Goal: Communication & Community: Answer question/provide support

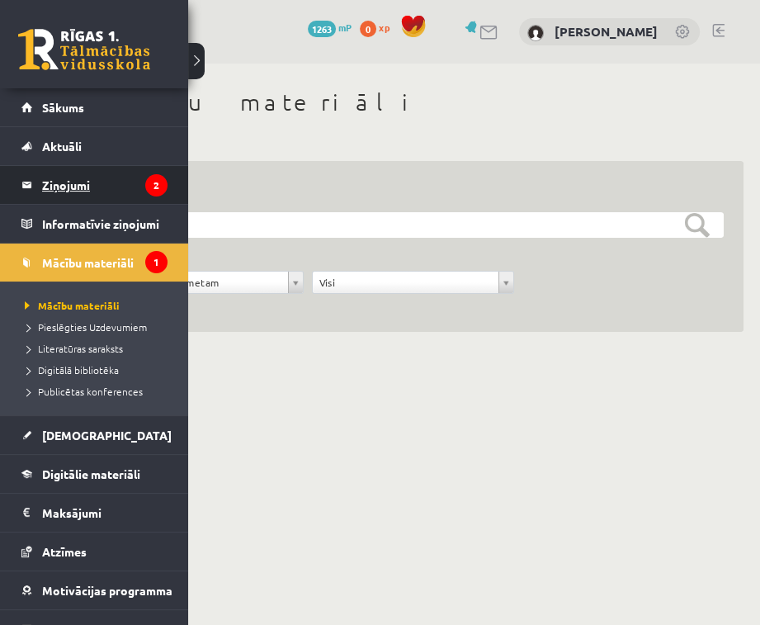
click at [85, 178] on legend "Ziņojumi 2" at bounding box center [104, 185] width 125 height 38
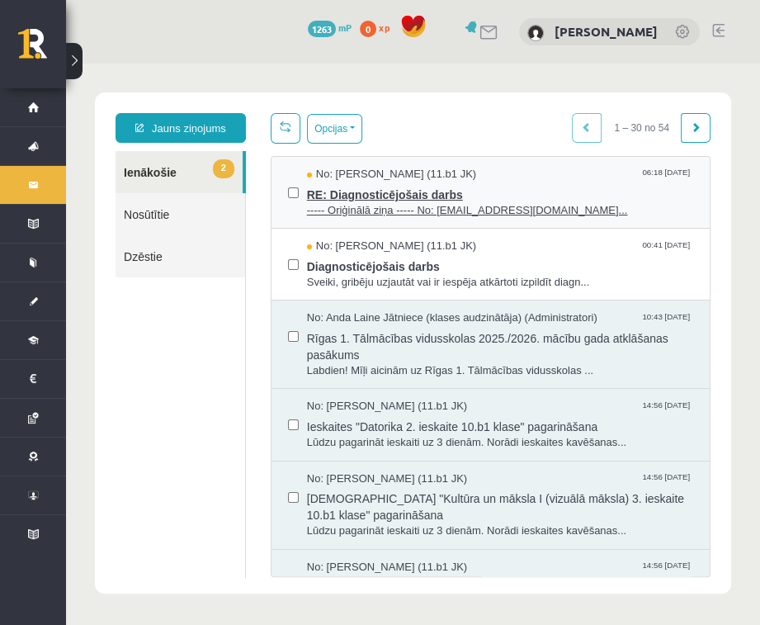
click at [417, 203] on span "----- Oriģinālā ziņa ----- No: persiks18@inbox.lv..." at bounding box center [500, 211] width 386 height 16
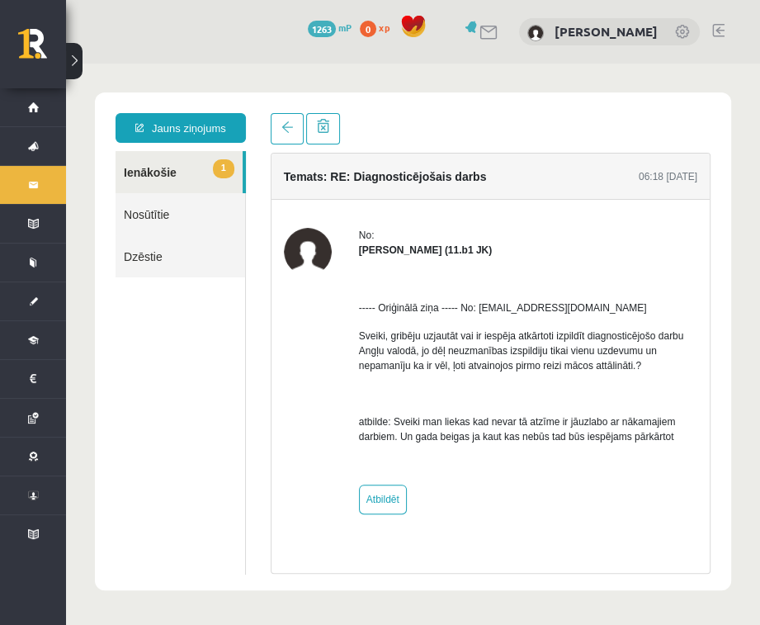
click at [168, 173] on link "1 Ienākošie" at bounding box center [179, 172] width 127 height 42
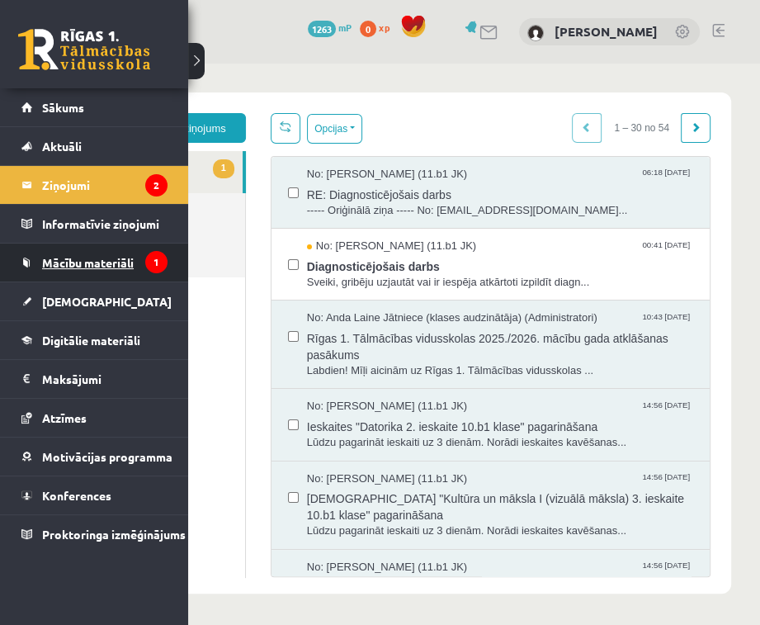
click at [70, 266] on span "Mācību materiāli" at bounding box center [88, 262] width 92 height 15
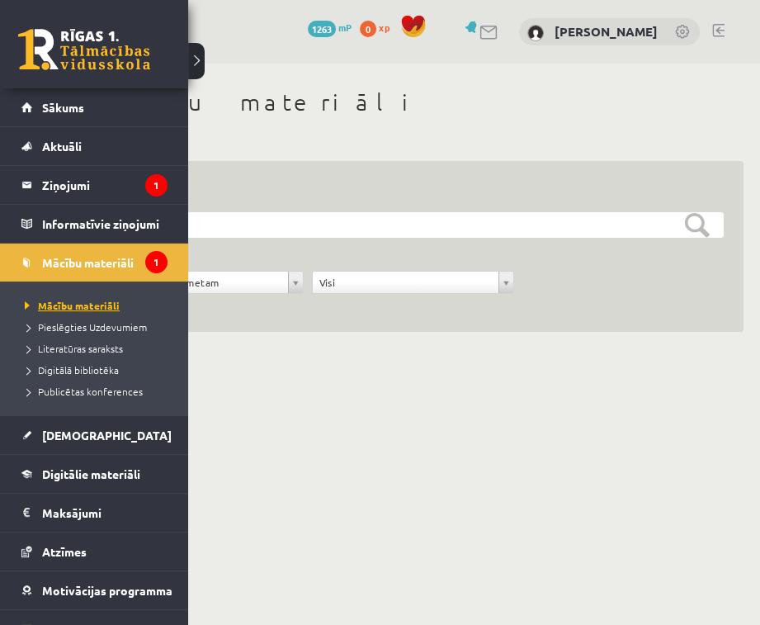
click at [61, 302] on span "Mācību materiāli" at bounding box center [70, 305] width 99 height 13
click at [78, 181] on legend "Ziņojumi 1" at bounding box center [104, 185] width 125 height 38
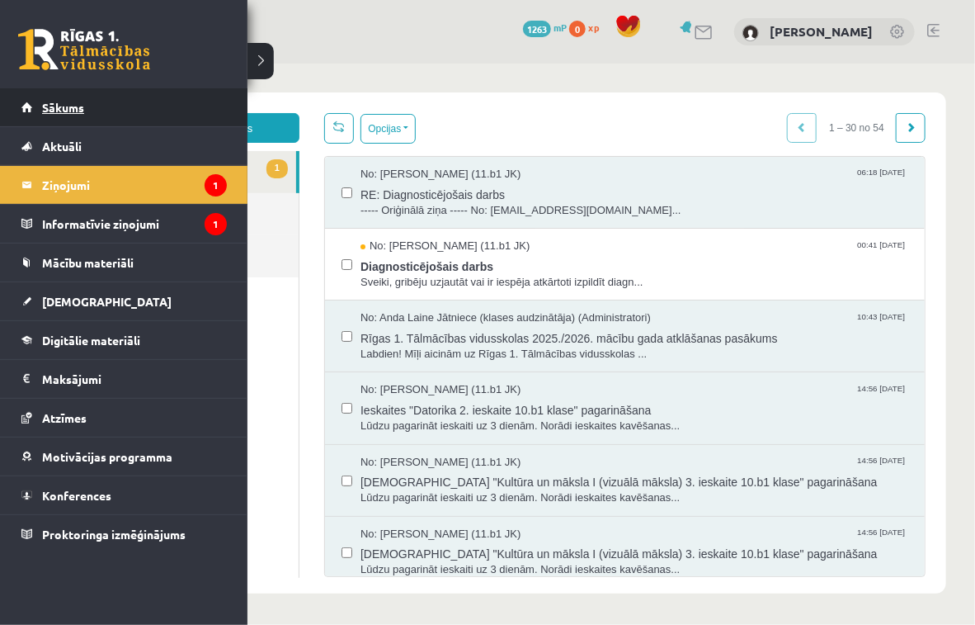
click at [37, 110] on link "Sākums" at bounding box center [123, 107] width 205 height 38
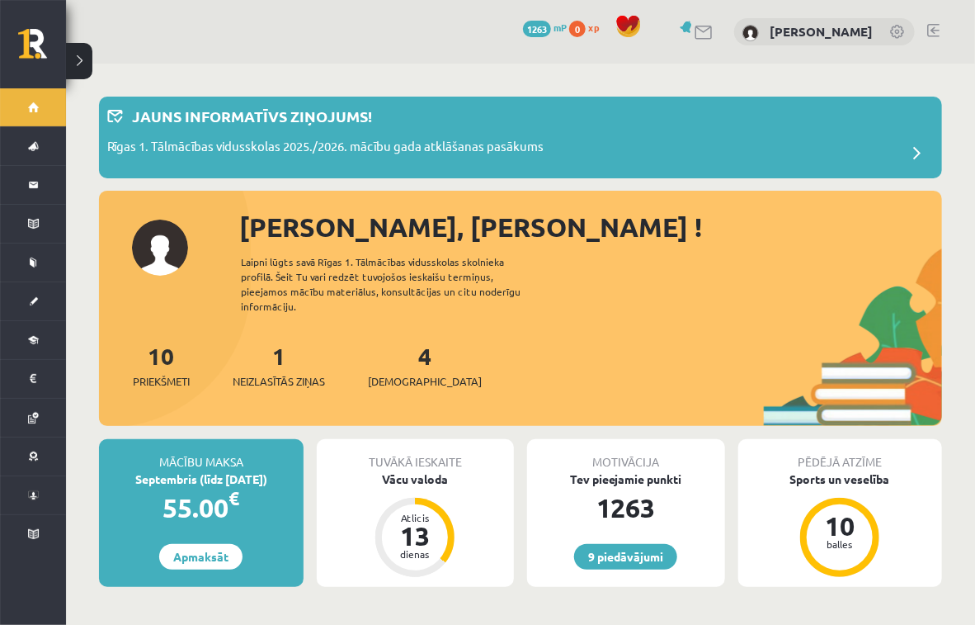
click at [527, 259] on div "Laipni lūgts savā Rīgas 1. Tālmācības vidusskolas skolnieka profilā. Šeit Tu va…" at bounding box center [395, 283] width 309 height 59
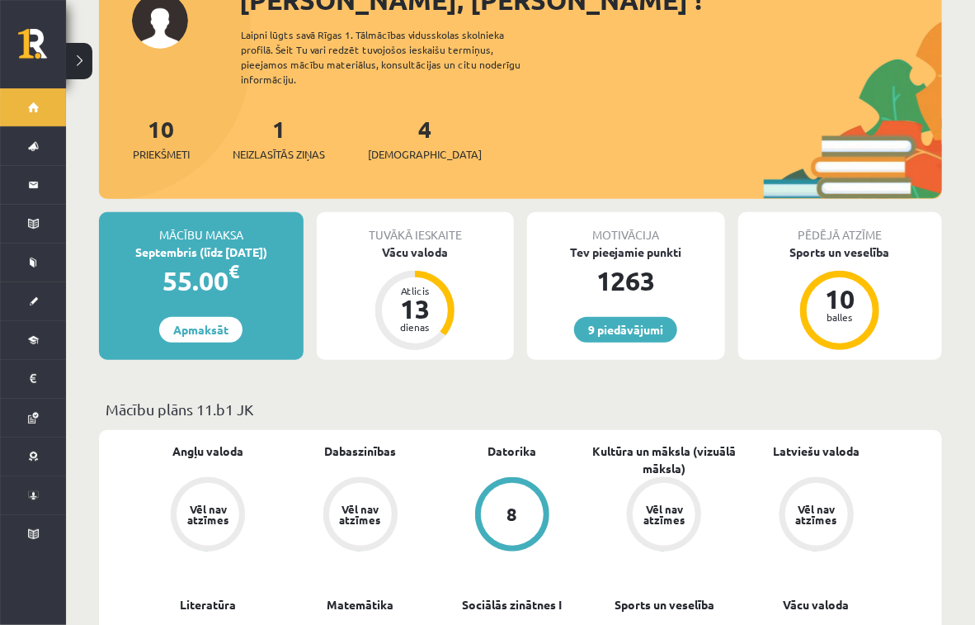
scroll to position [267, 0]
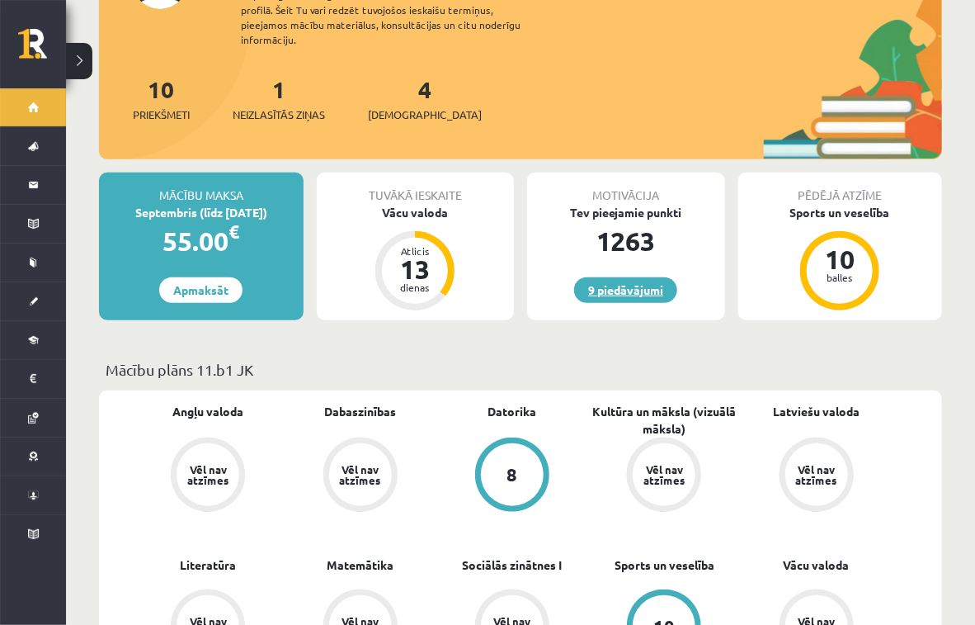
click at [624, 278] on link "9 piedāvājumi" at bounding box center [625, 290] width 103 height 26
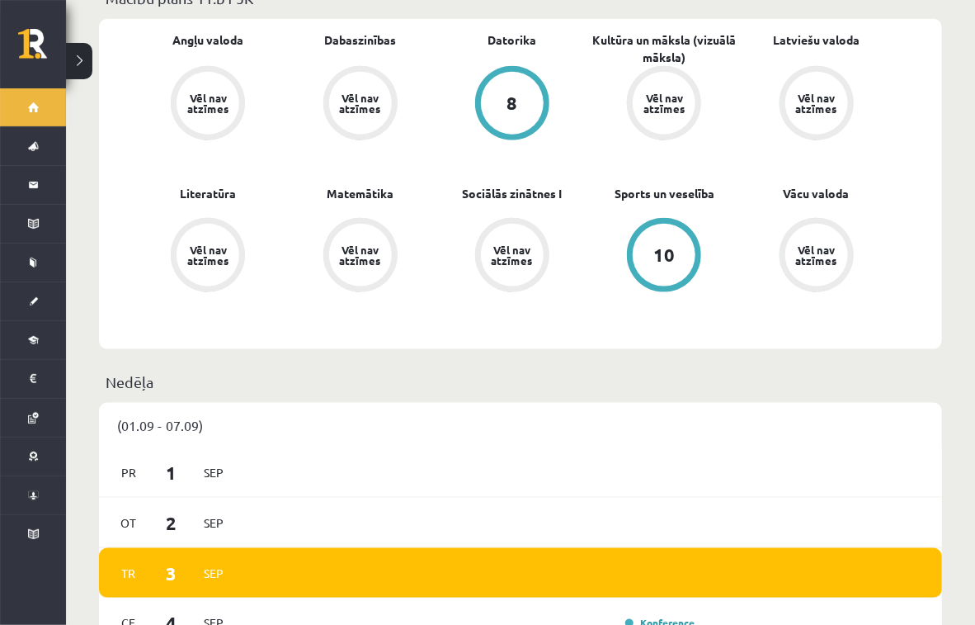
scroll to position [636, 0]
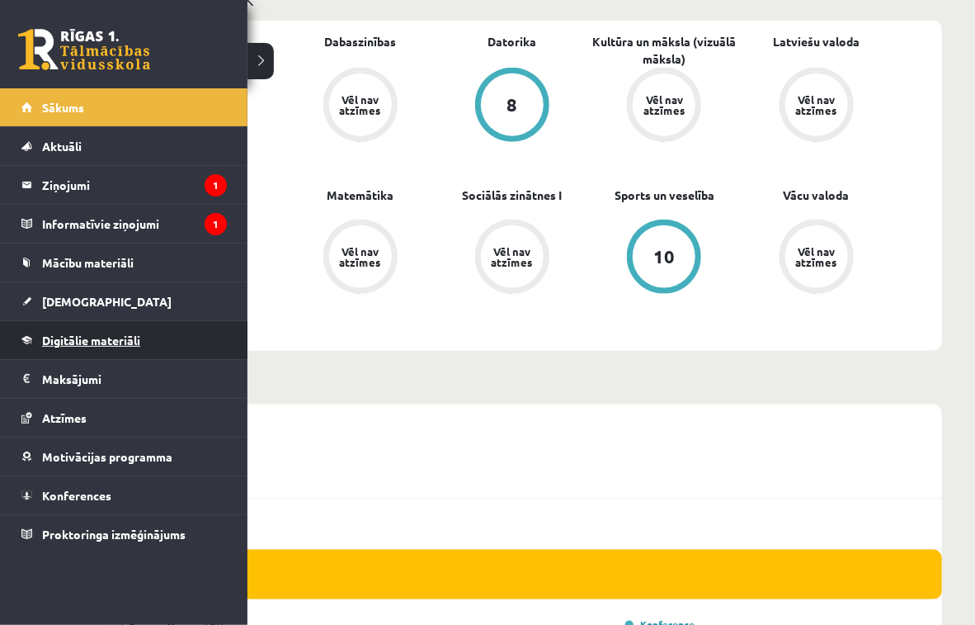
click at [87, 340] on span "Digitālie materiāli" at bounding box center [91, 340] width 98 height 15
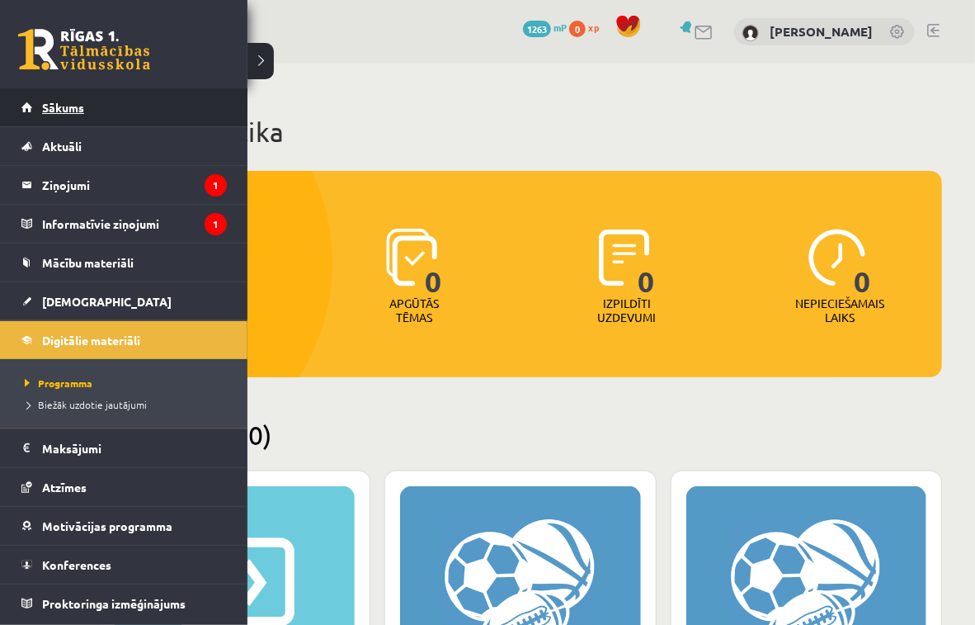
click at [40, 102] on link "Sākums" at bounding box center [123, 107] width 205 height 38
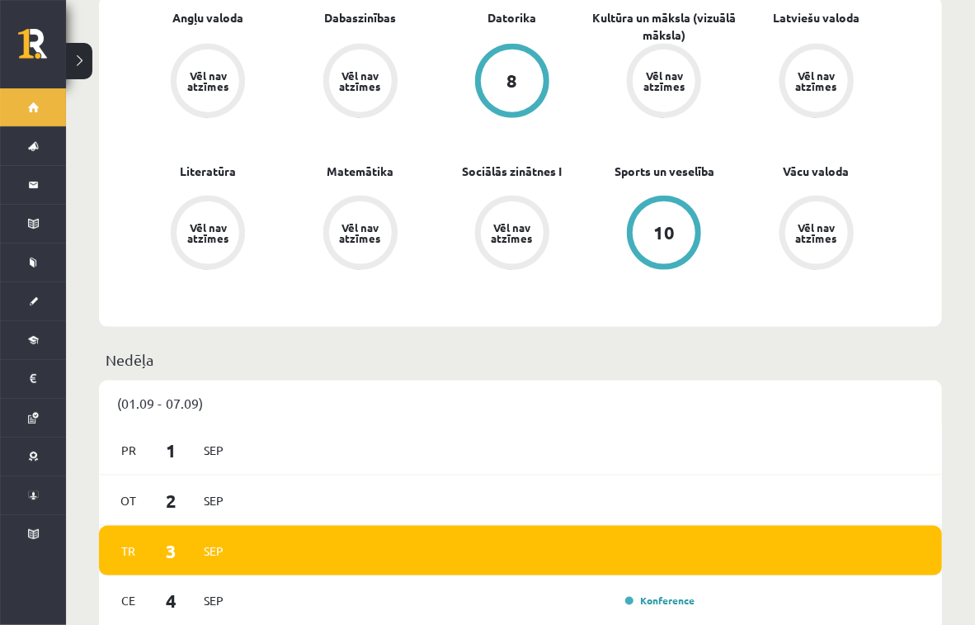
scroll to position [663, 0]
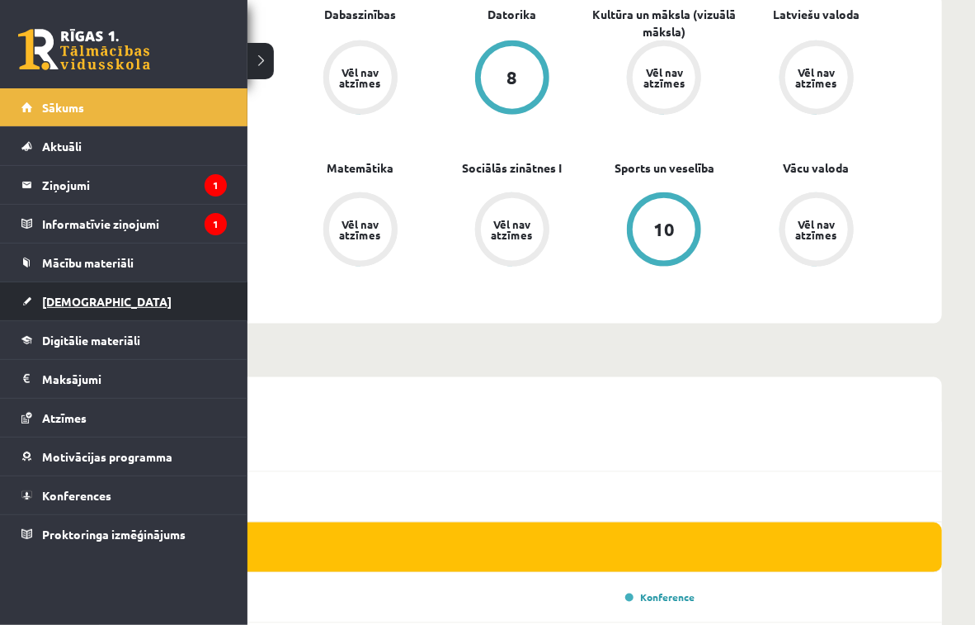
click at [82, 292] on link "[DEMOGRAPHIC_DATA]" at bounding box center [123, 301] width 205 height 38
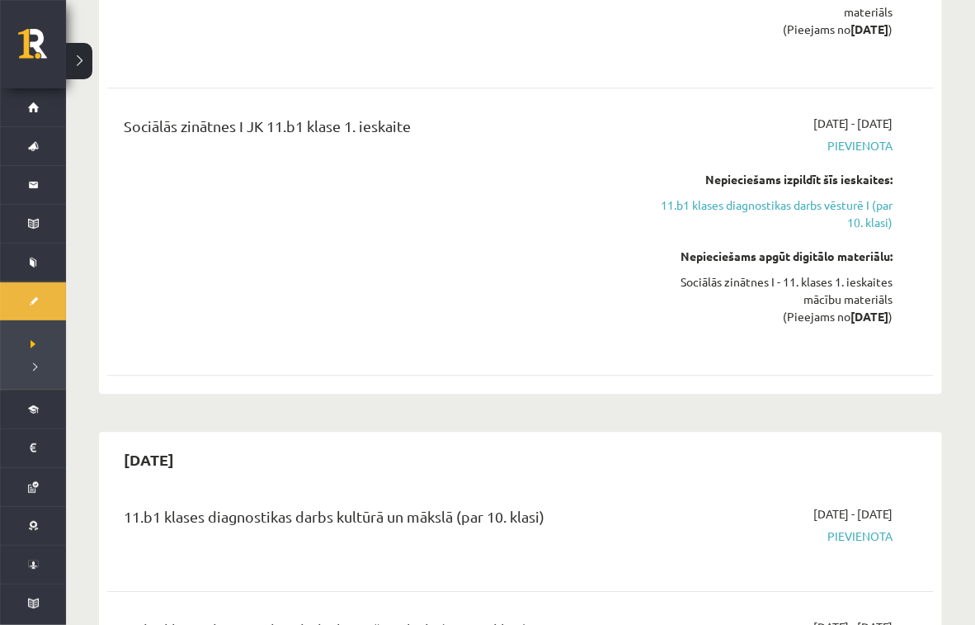
scroll to position [1716, 0]
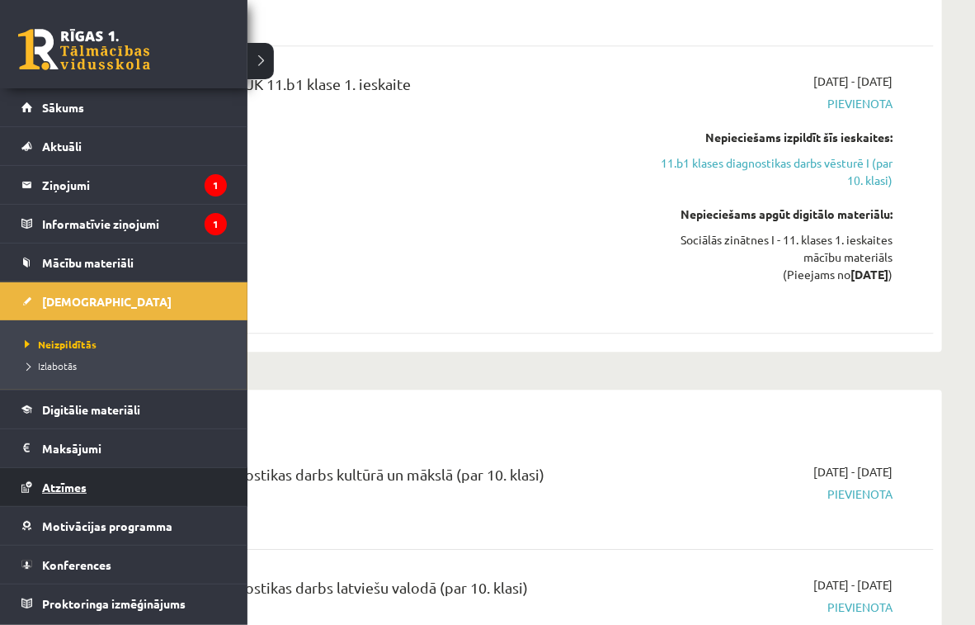
click at [76, 489] on span "Atzīmes" at bounding box center [64, 486] width 45 height 15
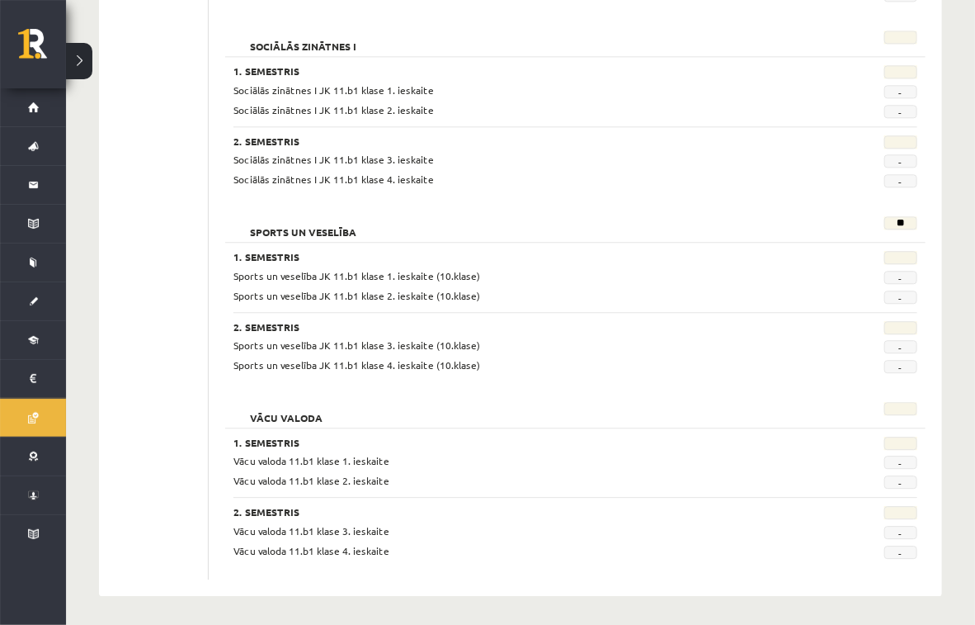
scroll to position [1539, 0]
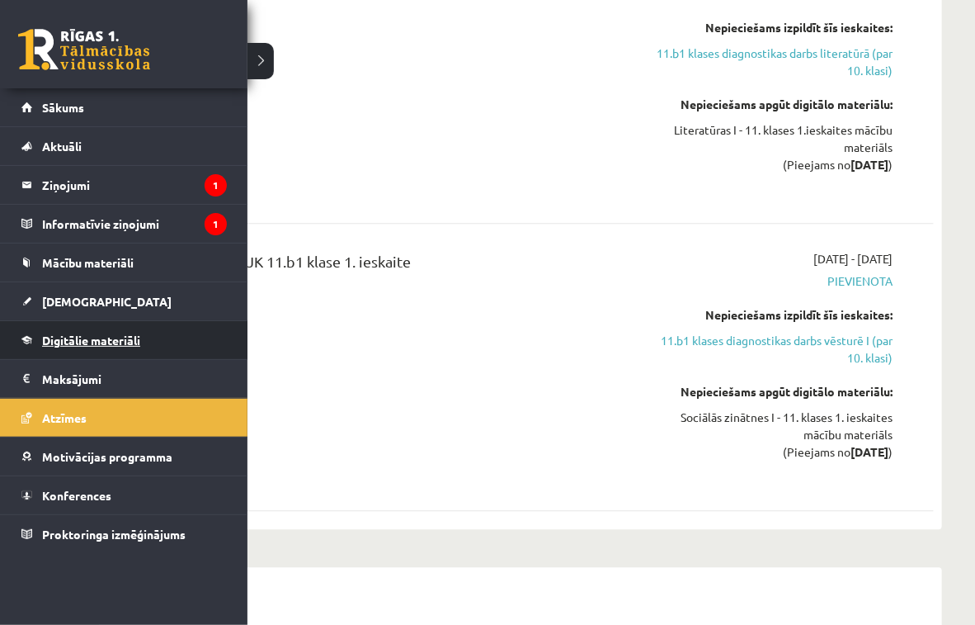
click at [96, 337] on span "Digitālie materiāli" at bounding box center [91, 340] width 98 height 15
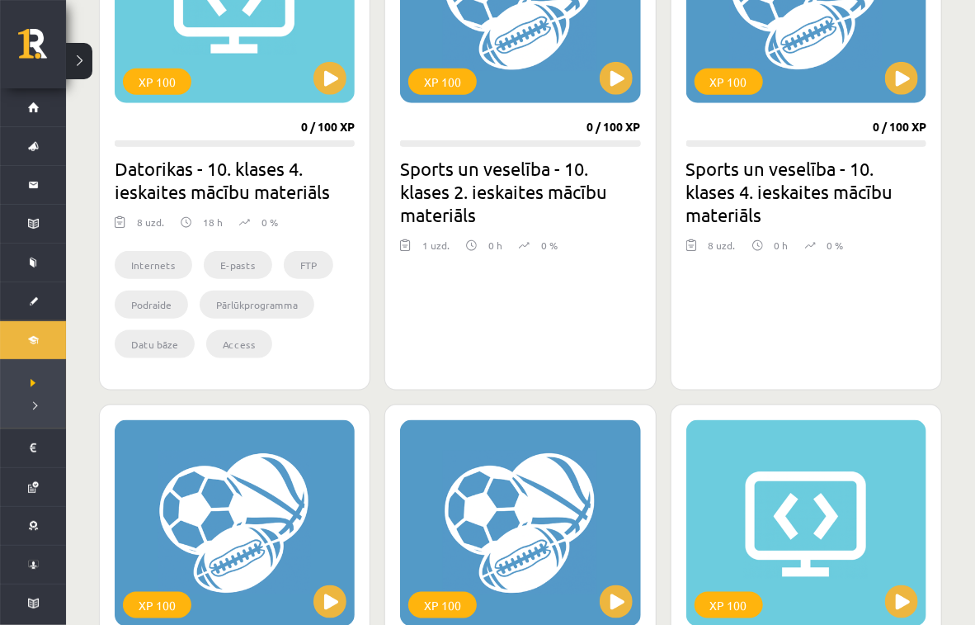
scroll to position [470, 0]
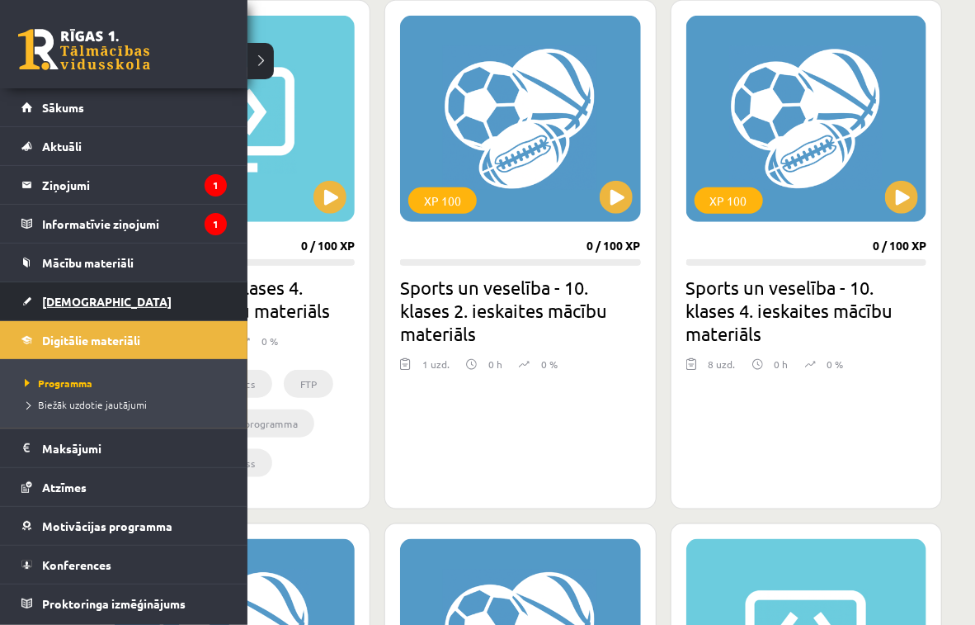
click at [73, 298] on span "[DEMOGRAPHIC_DATA]" at bounding box center [107, 301] width 130 height 15
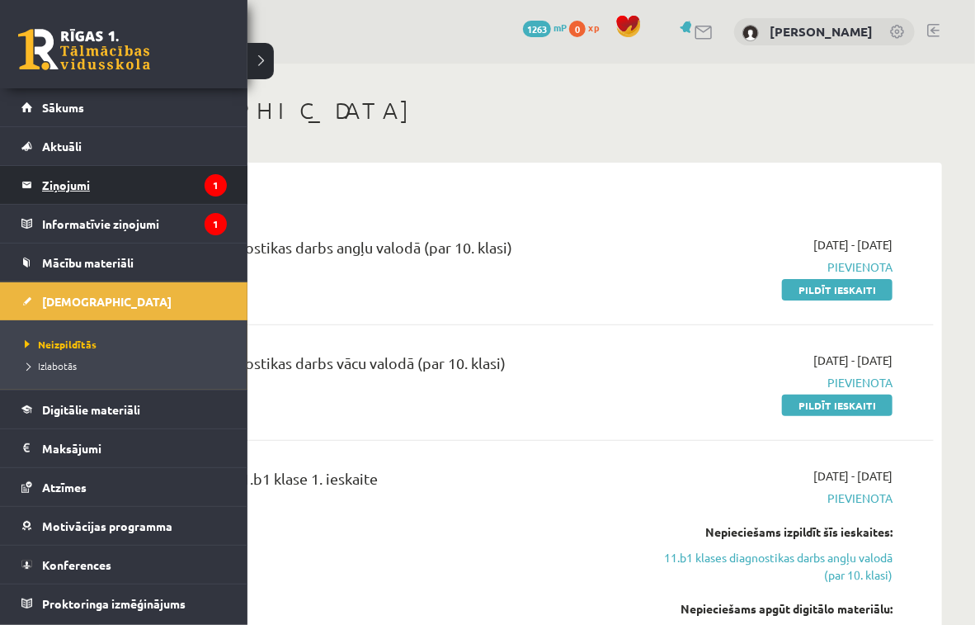
click at [78, 195] on legend "Ziņojumi 1" at bounding box center [134, 185] width 185 height 38
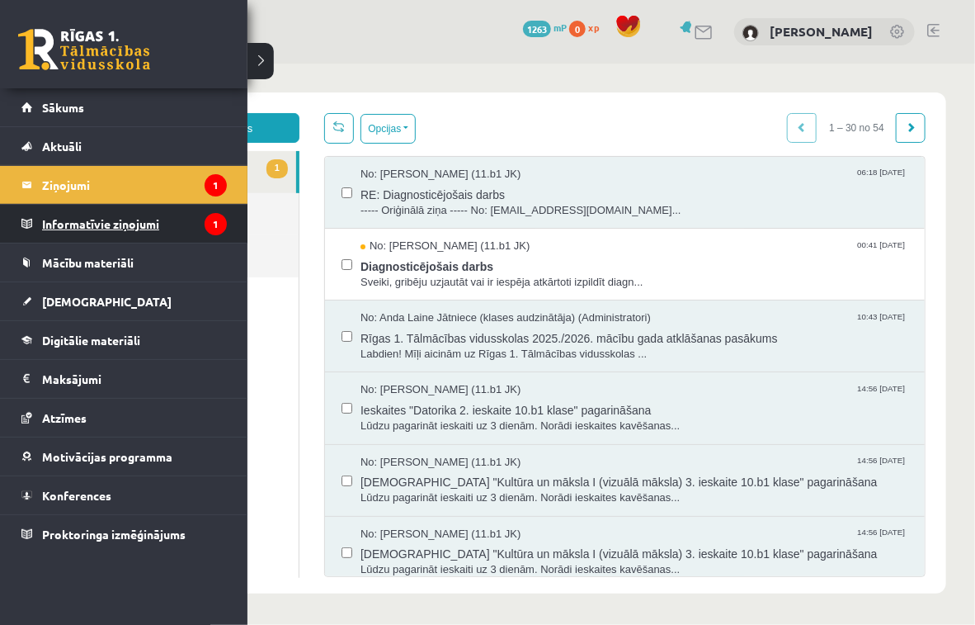
click at [83, 234] on legend "Informatīvie ziņojumi 1" at bounding box center [134, 224] width 185 height 38
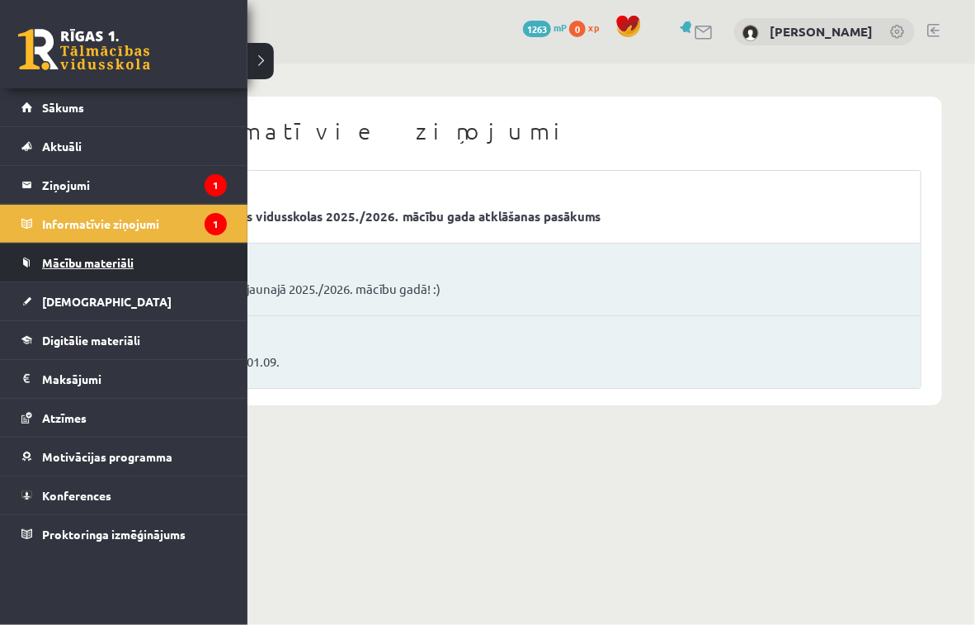
click at [86, 260] on span "Mācību materiāli" at bounding box center [88, 262] width 92 height 15
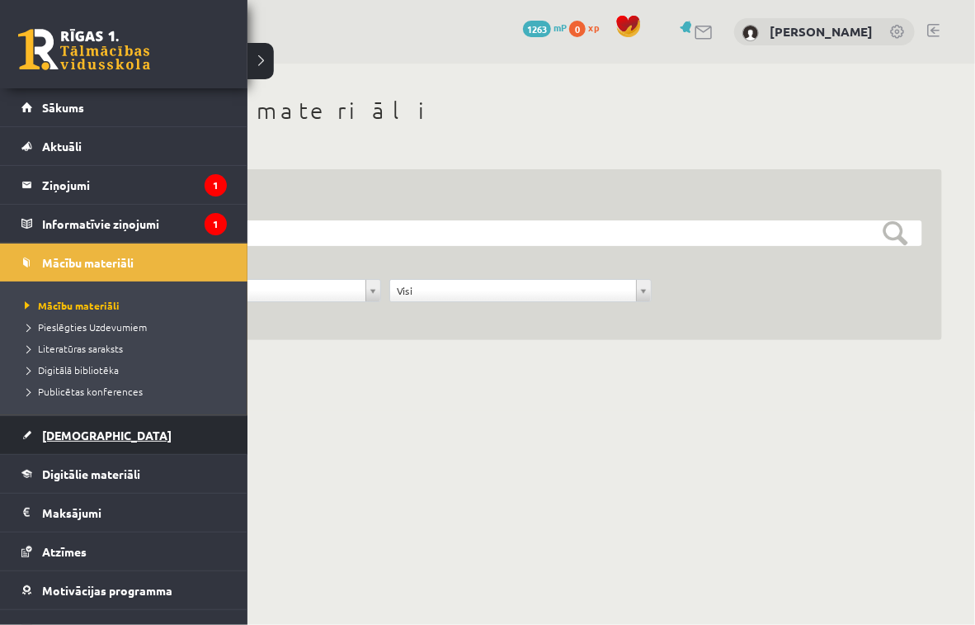
click at [80, 438] on span "[DEMOGRAPHIC_DATA]" at bounding box center [107, 434] width 130 height 15
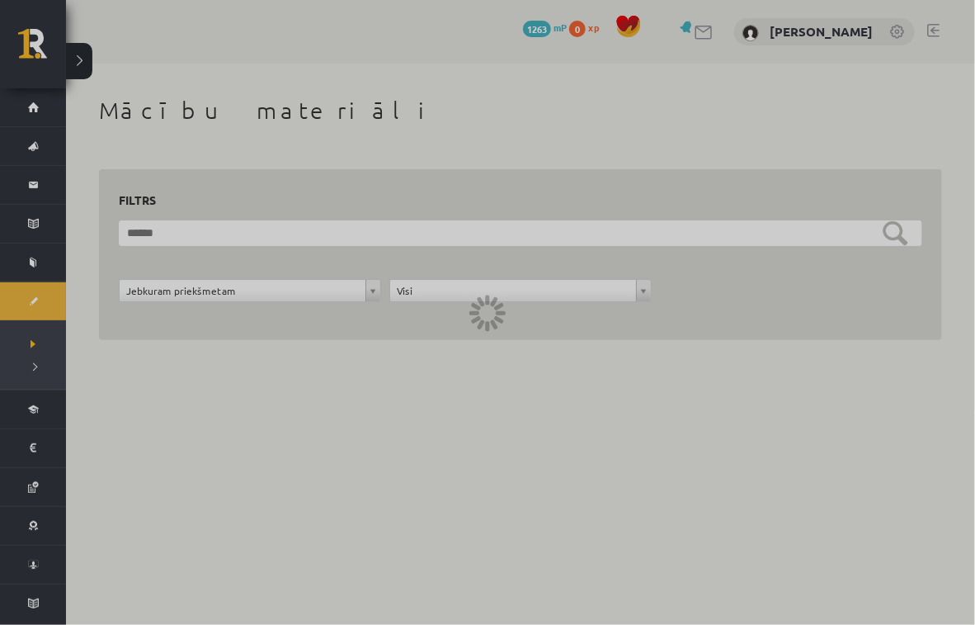
click at [34, 405] on div at bounding box center [487, 312] width 975 height 625
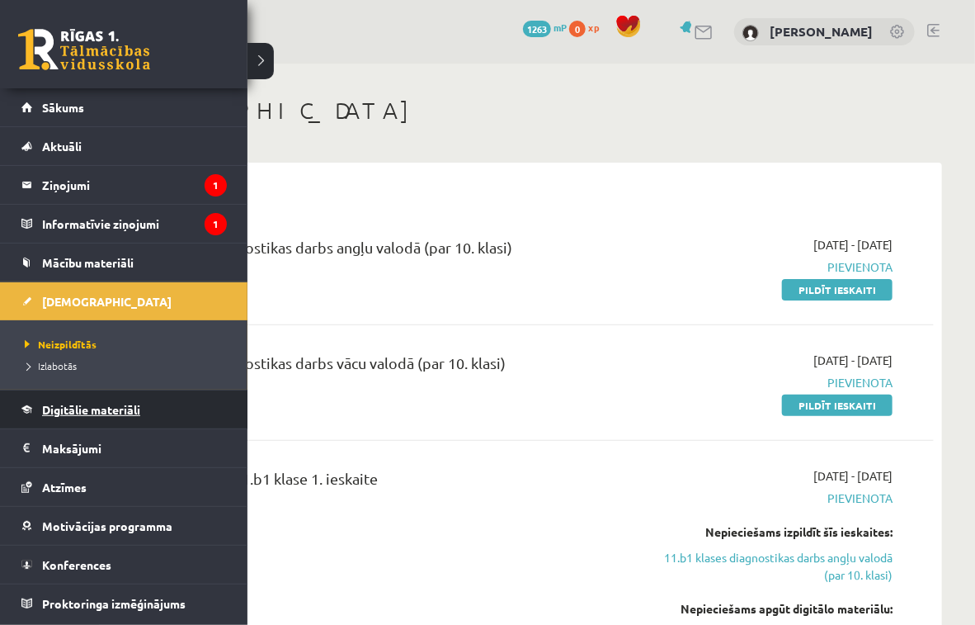
click at [92, 407] on span "Digitālie materiāli" at bounding box center [91, 409] width 98 height 15
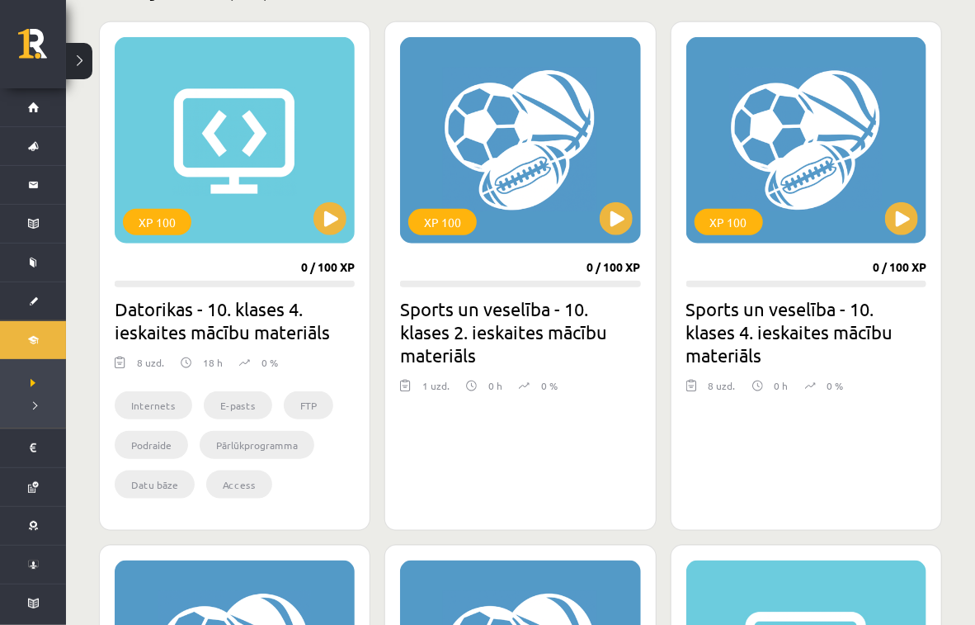
scroll to position [337, 0]
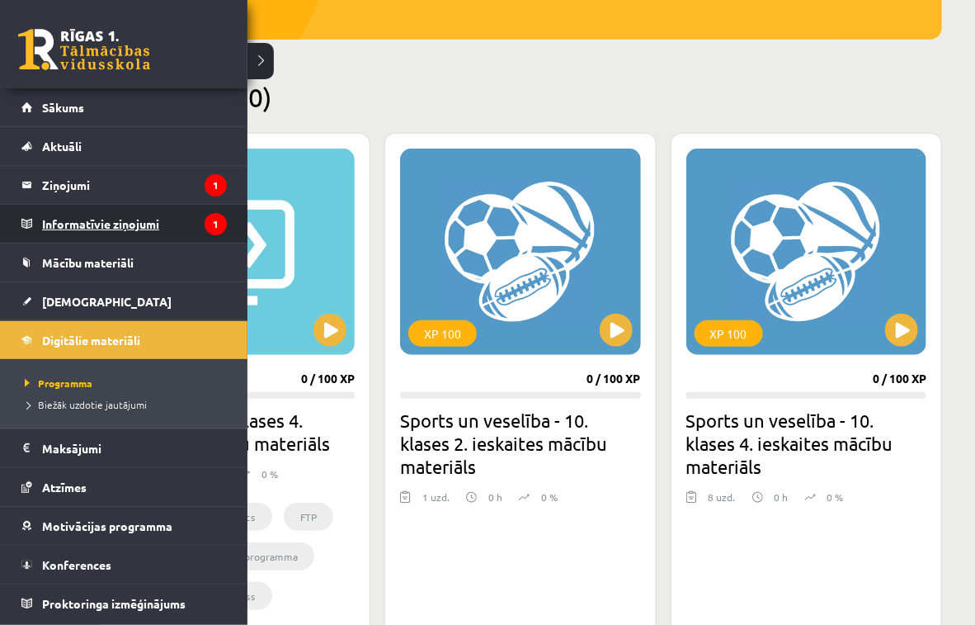
click at [106, 215] on legend "Informatīvie ziņojumi 1" at bounding box center [134, 224] width 185 height 38
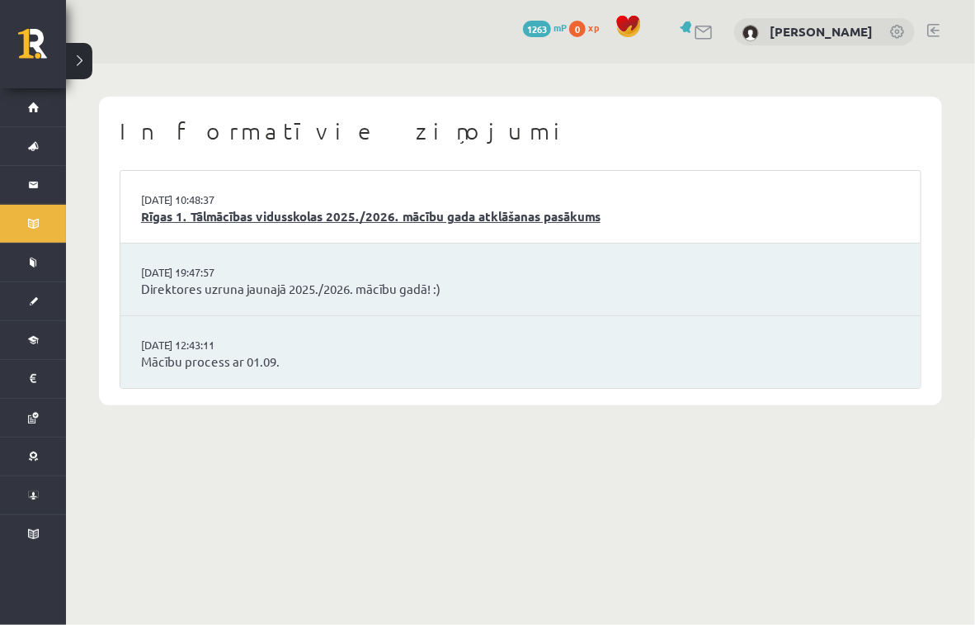
click at [248, 221] on link "Rīgas 1. Tālmācības vidusskolas 2025./2026. mācību gada atklāšanas pasākums" at bounding box center [520, 216] width 759 height 19
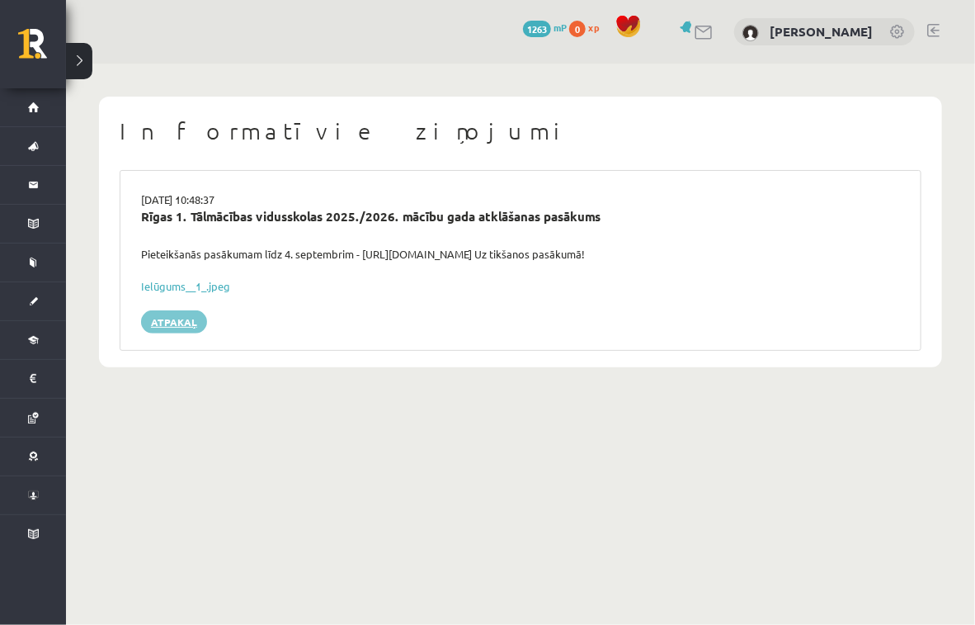
click at [182, 323] on link "Atpakaļ" at bounding box center [174, 321] width 66 height 23
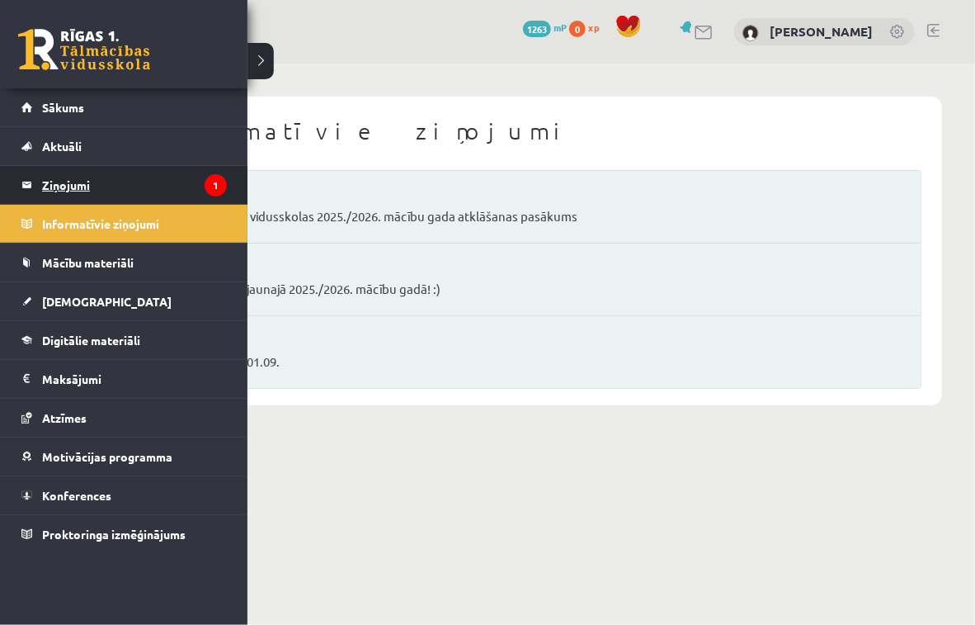
click at [57, 189] on legend "Ziņojumi 1" at bounding box center [134, 185] width 185 height 38
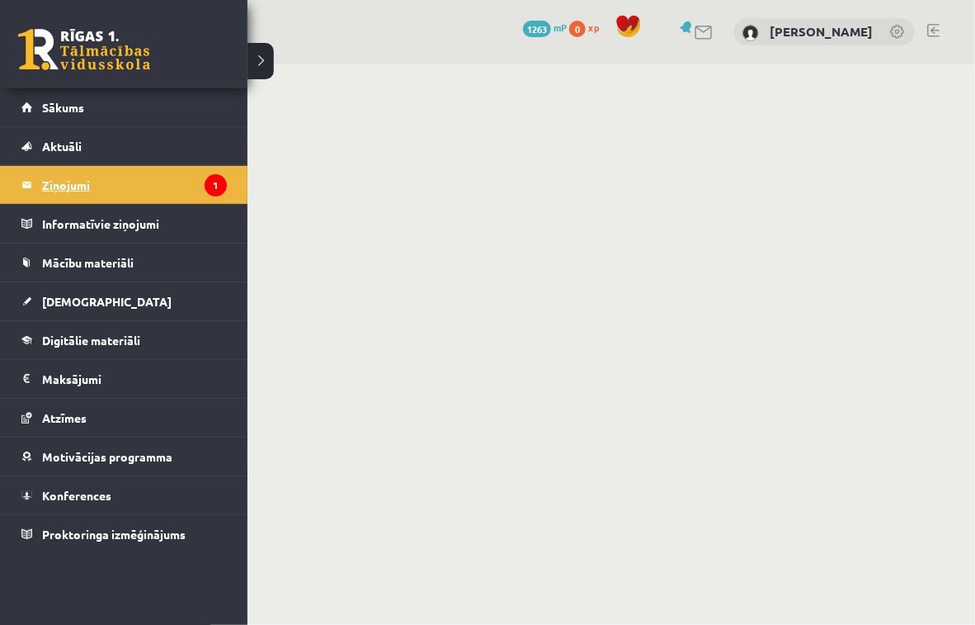
click at [209, 183] on icon "1" at bounding box center [216, 185] width 22 height 22
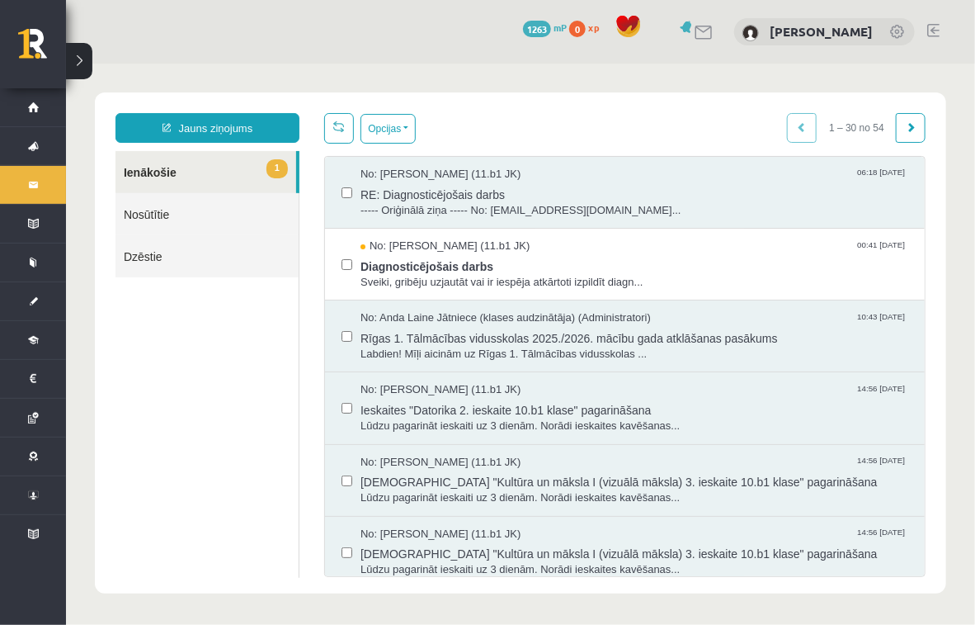
click at [229, 182] on link "1 Ienākošie" at bounding box center [205, 171] width 181 height 42
click at [223, 180] on link "1 Ienākošie" at bounding box center [205, 171] width 181 height 42
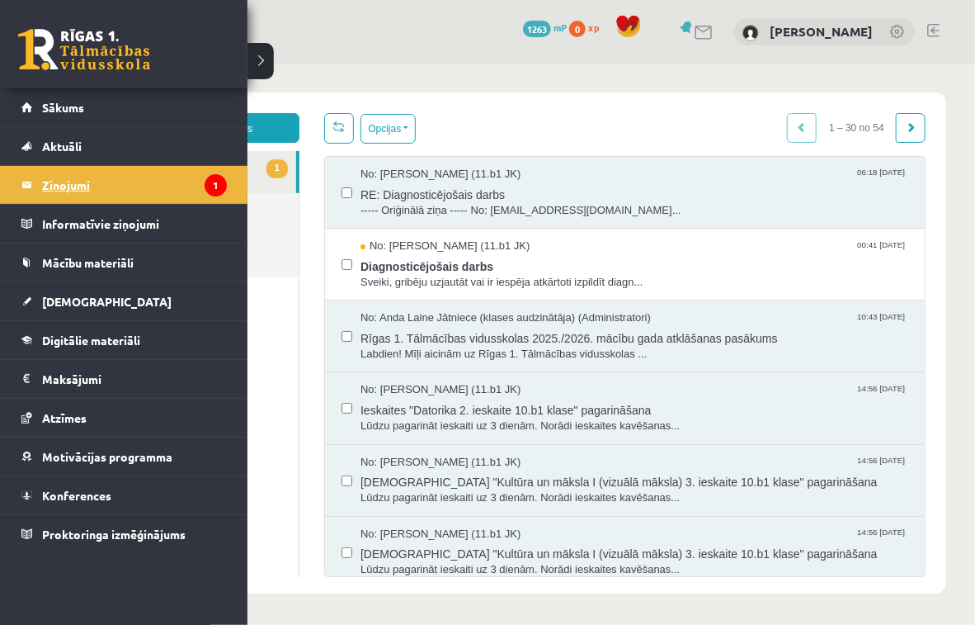
click at [65, 176] on legend "Ziņojumi 1" at bounding box center [134, 185] width 185 height 38
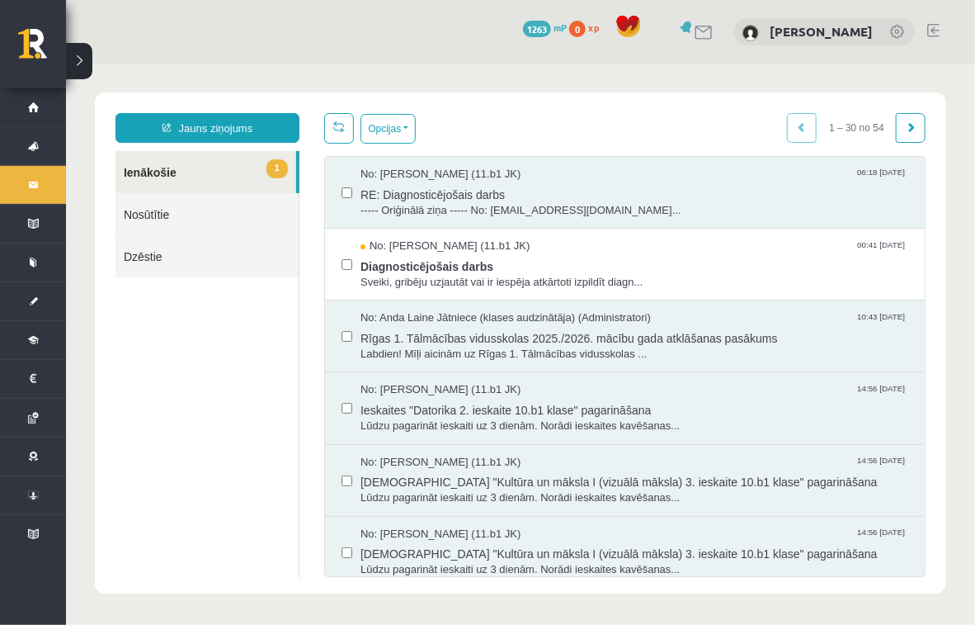
click at [306, 76] on body "Jauns ziņojums 1 Ienākošie Nosūtītie Dzēstie * ********* ********* ******* Opci…" at bounding box center [519, 342] width 909 height 559
